Goal: Task Accomplishment & Management: Complete application form

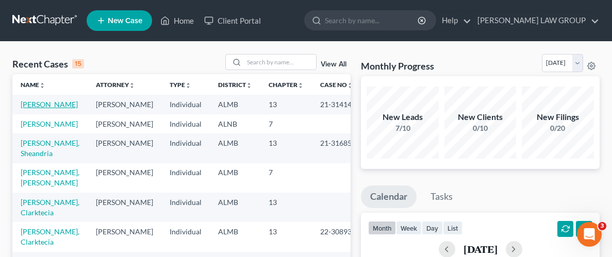
click at [57, 106] on link "[PERSON_NAME]" at bounding box center [49, 104] width 57 height 9
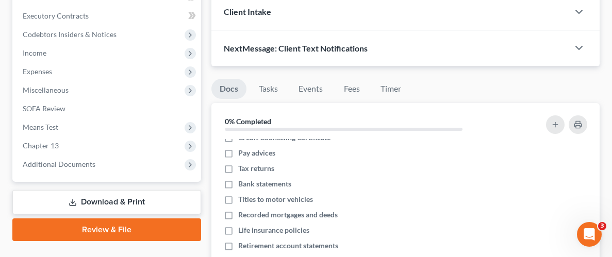
scroll to position [286, 0]
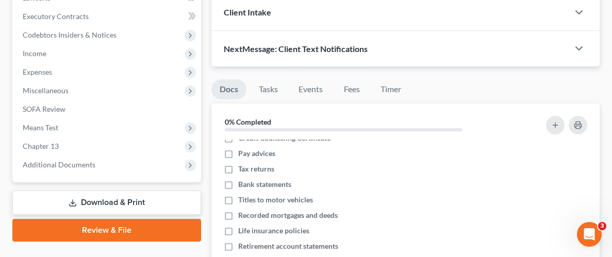
click at [106, 196] on link "Download & Print" at bounding box center [106, 203] width 189 height 24
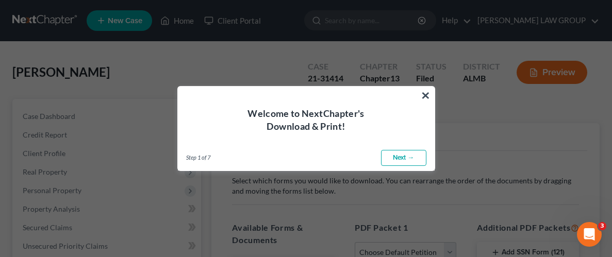
click at [399, 159] on link "Next →" at bounding box center [403, 158] width 45 height 17
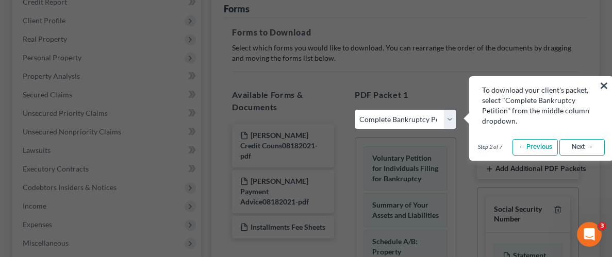
scroll to position [143, 0]
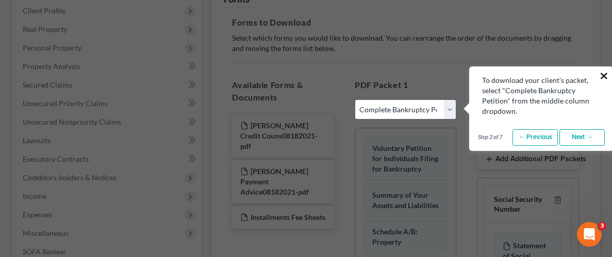
click at [605, 72] on button "×" at bounding box center [604, 76] width 10 height 17
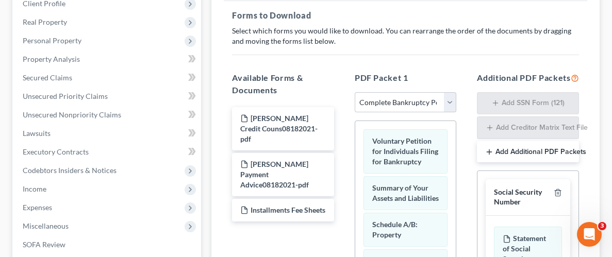
scroll to position [158, 0]
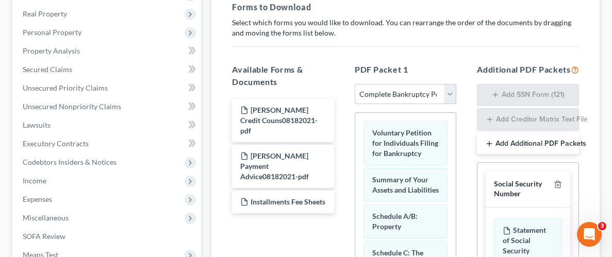
click at [449, 96] on select "Choose Default Petition PDF Packet Complete Bankruptcy Petition (all forms and …" at bounding box center [406, 94] width 102 height 21
select select "2"
click at [355, 84] on select "Choose Default Petition PDF Packet Complete Bankruptcy Petition (all forms and …" at bounding box center [406, 94] width 102 height 21
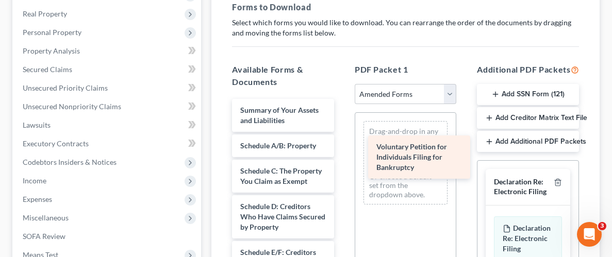
drag, startPoint x: 250, startPoint y: 115, endPoint x: 386, endPoint y: 153, distance: 141.4
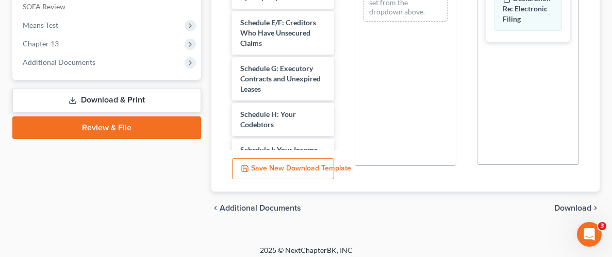
scroll to position [400, 0]
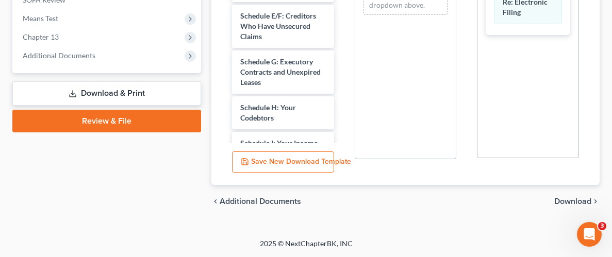
click at [573, 201] on span "Download" at bounding box center [572, 202] width 37 height 8
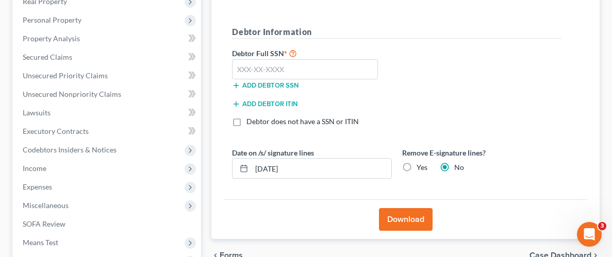
scroll to position [173, 0]
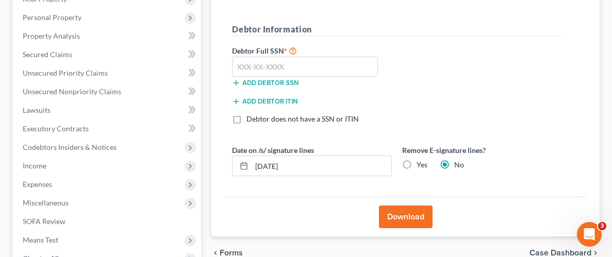
click at [407, 210] on button "Download" at bounding box center [406, 217] width 54 height 23
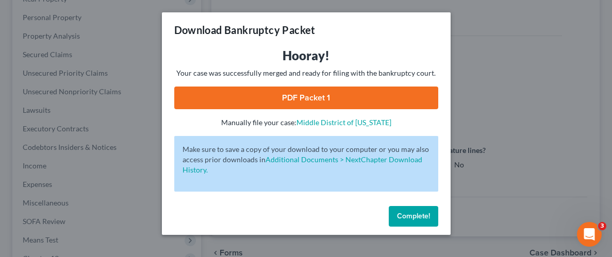
click at [321, 103] on link "PDF Packet 1" at bounding box center [306, 98] width 264 height 23
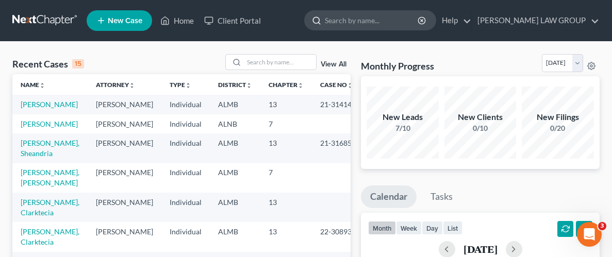
click at [407, 20] on input "search" at bounding box center [372, 20] width 94 height 19
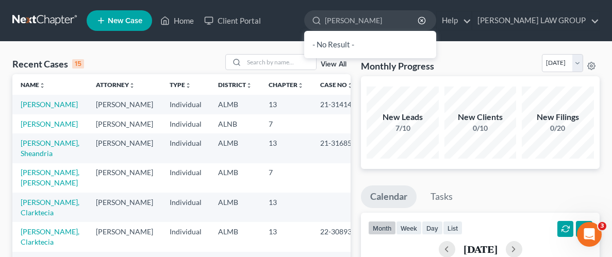
type input "[PERSON_NAME]"
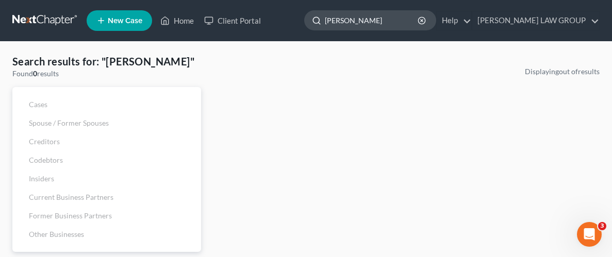
click at [417, 23] on input "[PERSON_NAME]" at bounding box center [372, 20] width 94 height 19
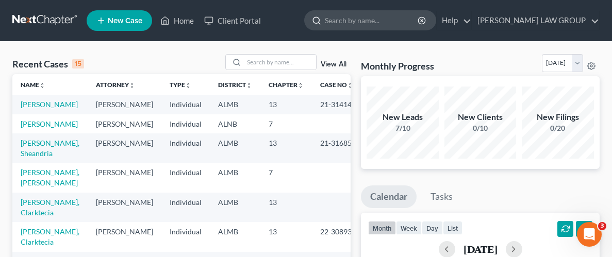
click at [379, 17] on input "search" at bounding box center [372, 20] width 94 height 19
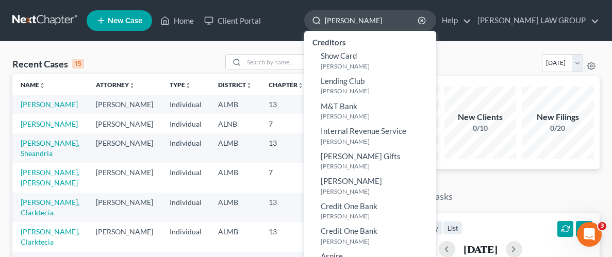
type input "[PERSON_NAME]"
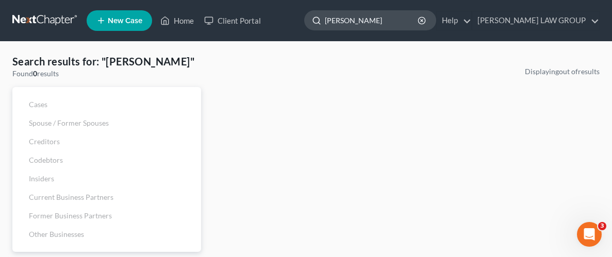
click at [410, 24] on input "[PERSON_NAME]" at bounding box center [372, 20] width 94 height 19
type input "Mallory"
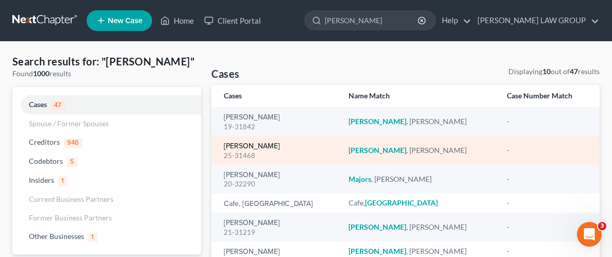
click at [263, 150] on link "[PERSON_NAME]" at bounding box center [252, 146] width 56 height 7
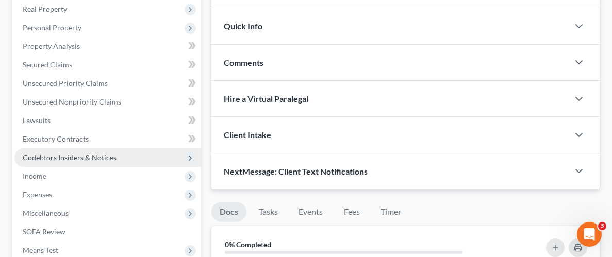
scroll to position [165, 0]
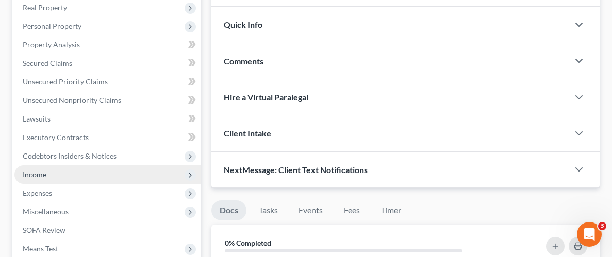
click at [39, 173] on span "Income" at bounding box center [35, 174] width 24 height 9
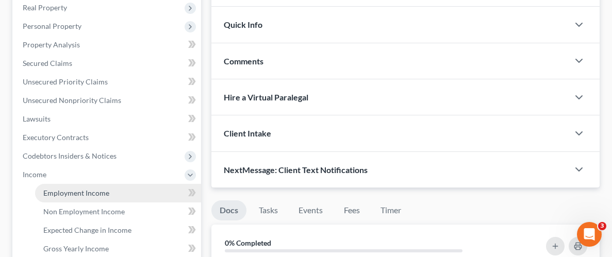
click at [56, 194] on span "Employment Income" at bounding box center [76, 193] width 66 height 9
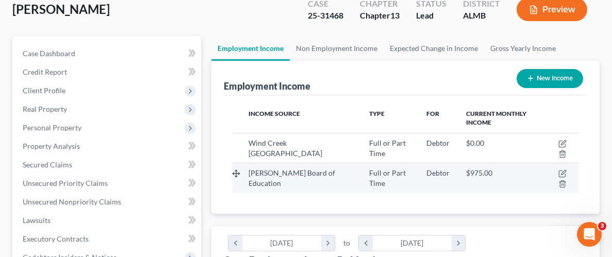
scroll to position [72, 0]
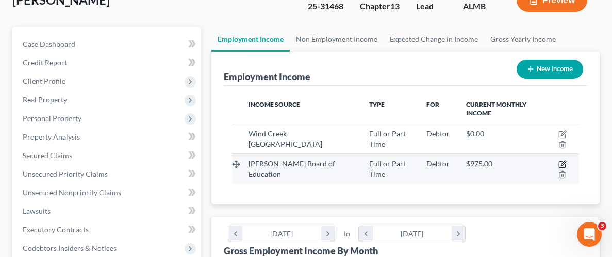
click at [562, 163] on icon "button" at bounding box center [563, 163] width 5 height 5
select select "0"
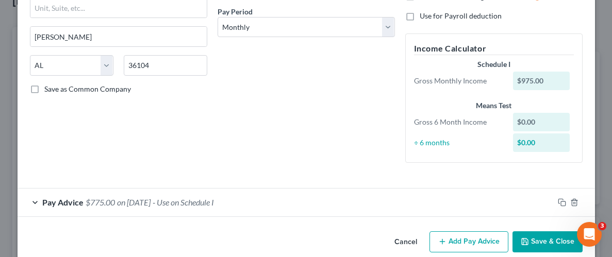
scroll to position [173, 0]
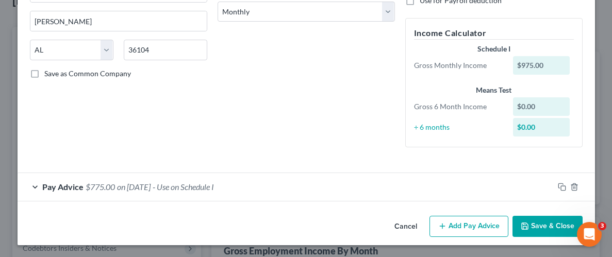
click at [66, 184] on span "Pay Advice" at bounding box center [62, 187] width 41 height 10
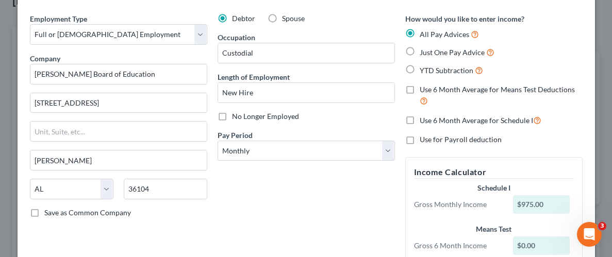
scroll to position [0, 0]
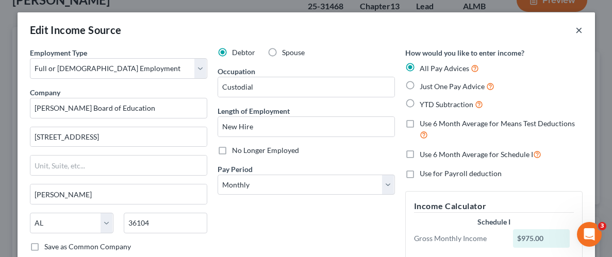
click at [580, 32] on button "×" at bounding box center [579, 30] width 7 height 12
